Goal: Information Seeking & Learning: Find specific fact

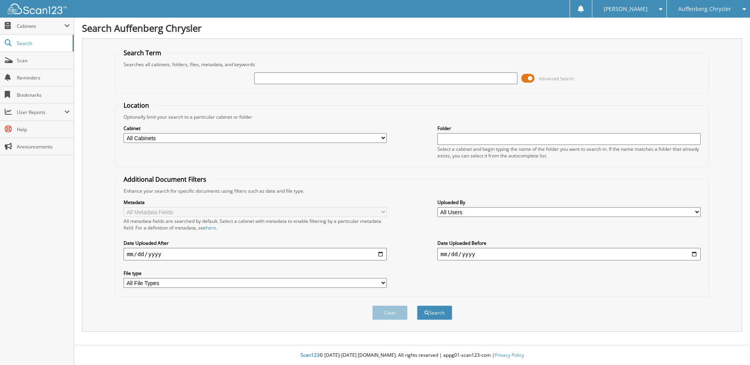
click at [384, 82] on input "text" at bounding box center [385, 79] width 263 height 12
type input "264264"
click at [417, 306] on button "Search" at bounding box center [434, 313] width 35 height 15
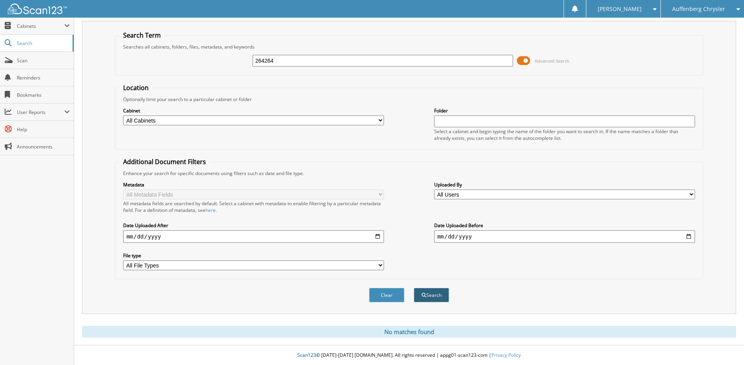
click at [428, 296] on button "Search" at bounding box center [431, 295] width 35 height 15
click at [414, 94] on fieldset "Location Optionally limit your search to a particular cabinet or folder Cabinet…" at bounding box center [409, 117] width 588 height 66
click at [415, 257] on div "Metadata All Metadata Fields All metadata fields are searched by default. Selec…" at bounding box center [408, 226] width 579 height 98
